Goal: Find specific page/section: Find specific page/section

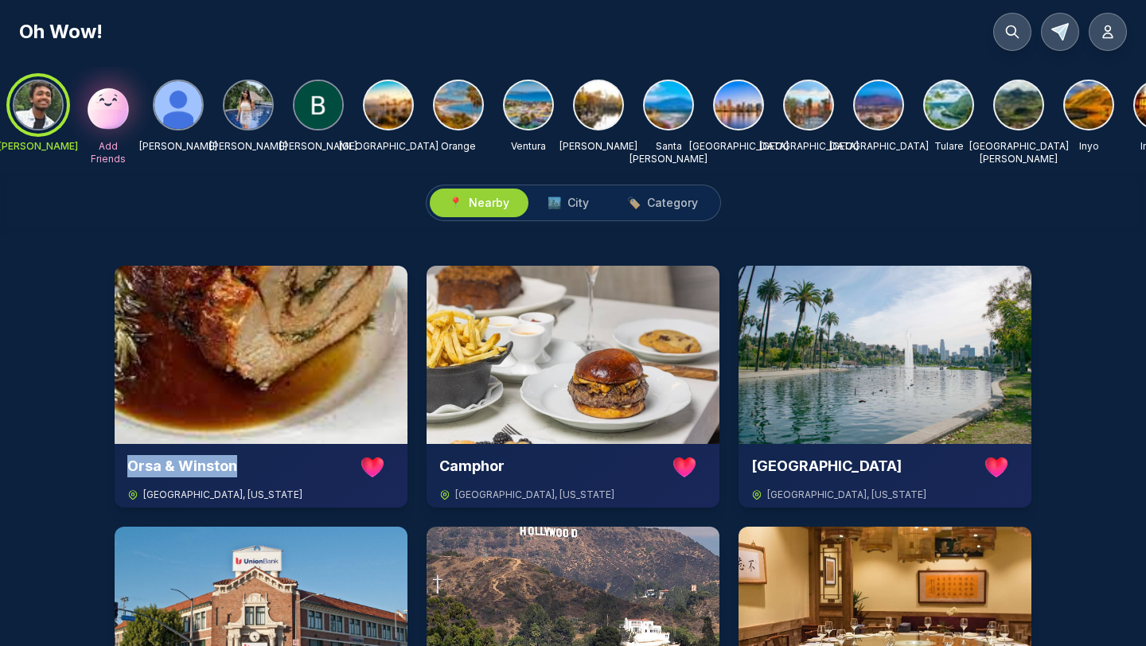
drag, startPoint x: 130, startPoint y: 467, endPoint x: 240, endPoint y: 468, distance: 109.9
click at [240, 468] on div "Orsa & [GEOGRAPHIC_DATA] , [US_STATE]" at bounding box center [261, 476] width 293 height 64
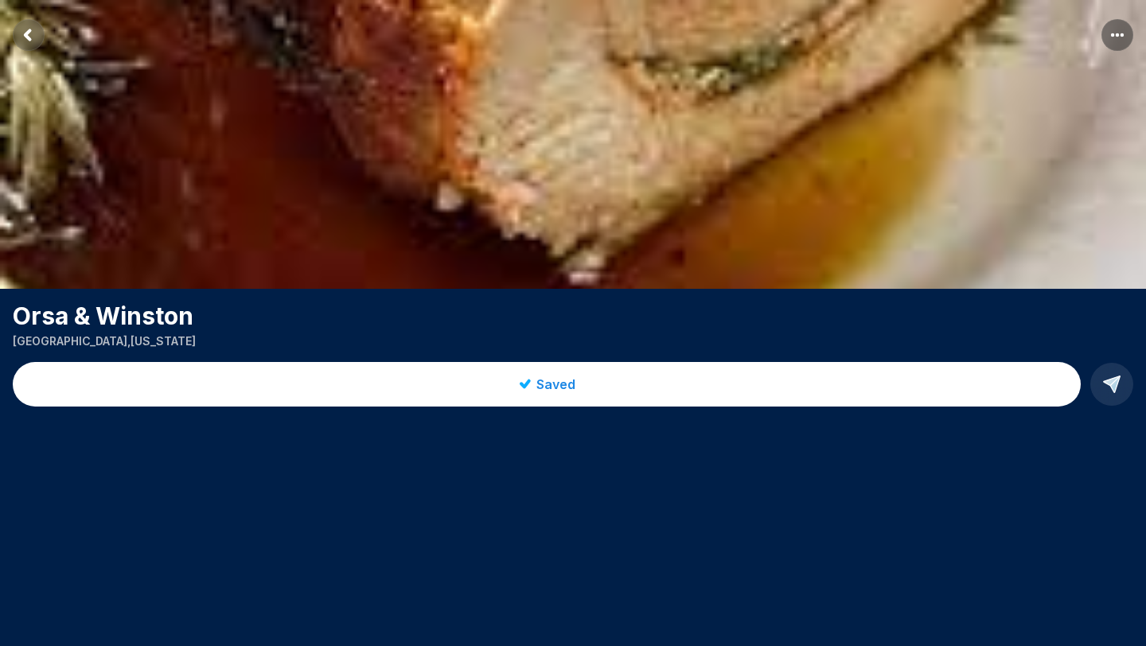
click at [92, 312] on h1 "Orsa & Winston" at bounding box center [573, 316] width 1121 height 29
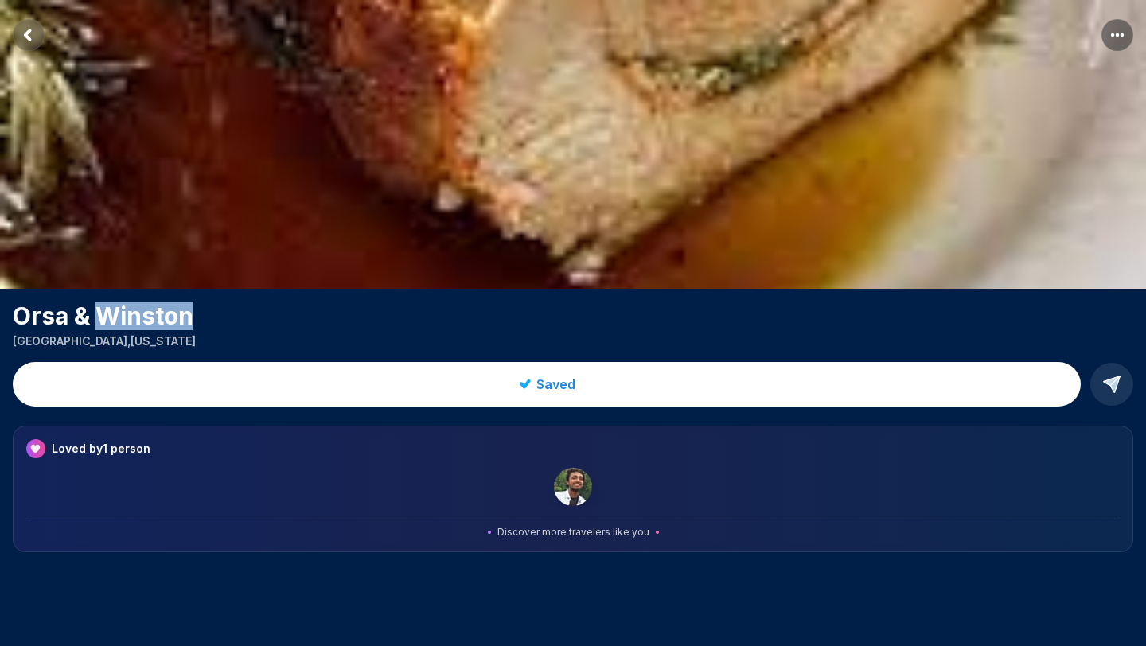
click at [92, 312] on h1 "Orsa & Winston" at bounding box center [573, 316] width 1121 height 29
copy h1 "[PERSON_NAME]"
drag, startPoint x: 21, startPoint y: 314, endPoint x: 253, endPoint y: 314, distance: 231.6
click at [253, 314] on h1 "Orsa & Winston" at bounding box center [573, 316] width 1121 height 29
copy h1 "Orsa & Winston"
